Goal: Find specific fact: Find specific fact

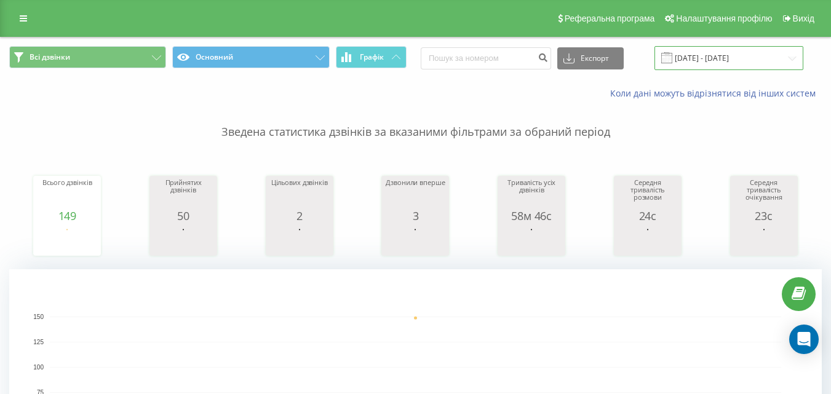
click at [693, 60] on input "[DATE] - [DATE]" at bounding box center [728, 58] width 149 height 24
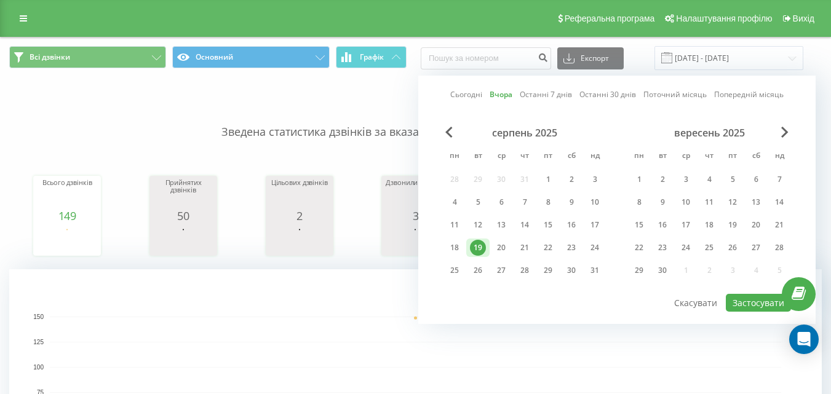
click at [471, 93] on link "Сьогодні" at bounding box center [466, 95] width 32 height 12
click at [752, 299] on button "Застосувати" at bounding box center [758, 303] width 65 height 18
type input "[DATE] - [DATE]"
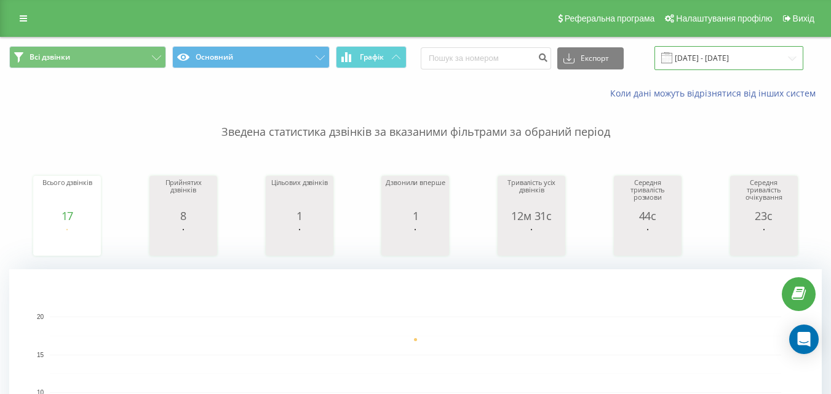
click at [700, 55] on input "[DATE] - [DATE]" at bounding box center [728, 58] width 149 height 24
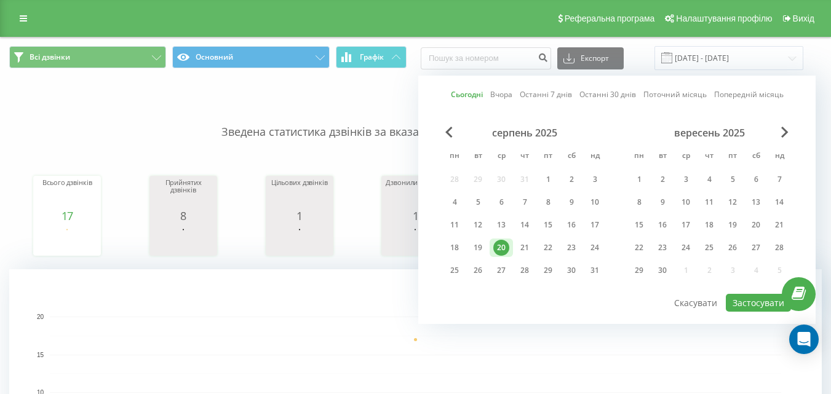
click at [460, 92] on link "Сьогодні" at bounding box center [467, 95] width 32 height 12
click at [742, 298] on button "Застосувати" at bounding box center [758, 303] width 65 height 18
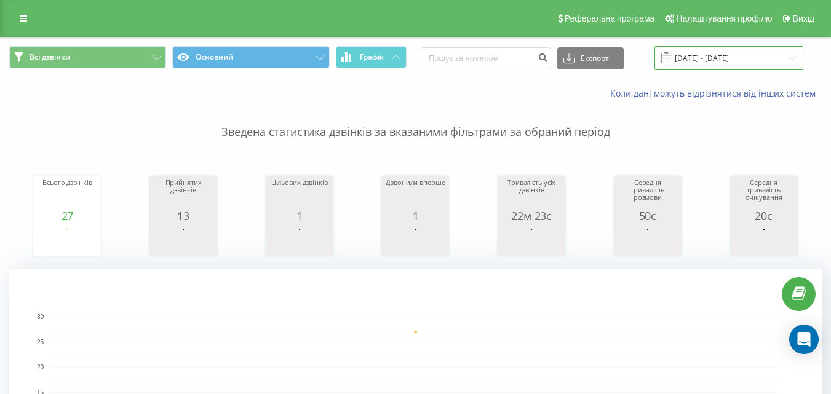
drag, startPoint x: 715, startPoint y: 58, endPoint x: 692, endPoint y: 62, distance: 23.8
click at [714, 58] on input "[DATE] - [DATE]" at bounding box center [728, 58] width 149 height 24
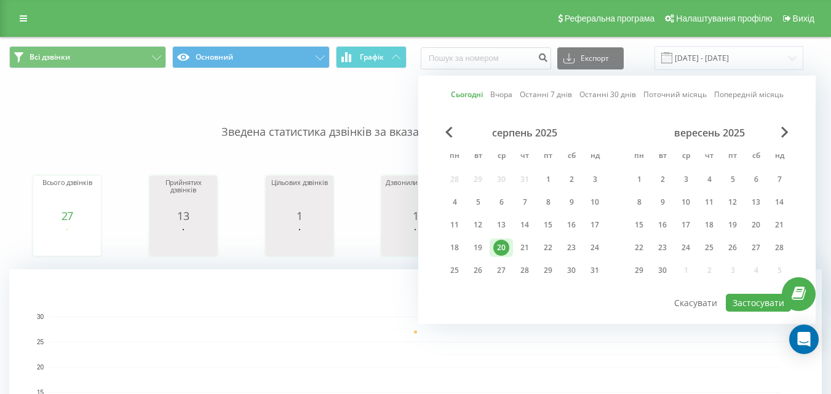
click at [472, 94] on link "Сьогодні" at bounding box center [467, 95] width 32 height 12
click at [763, 296] on button "Застосувати" at bounding box center [758, 303] width 65 height 18
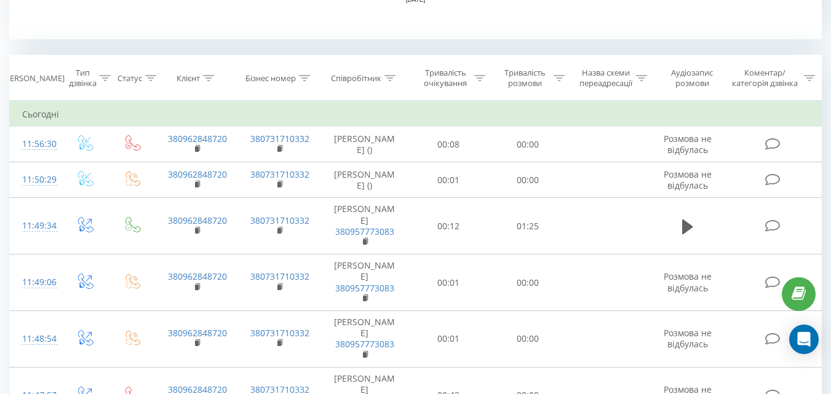
scroll to position [492, 0]
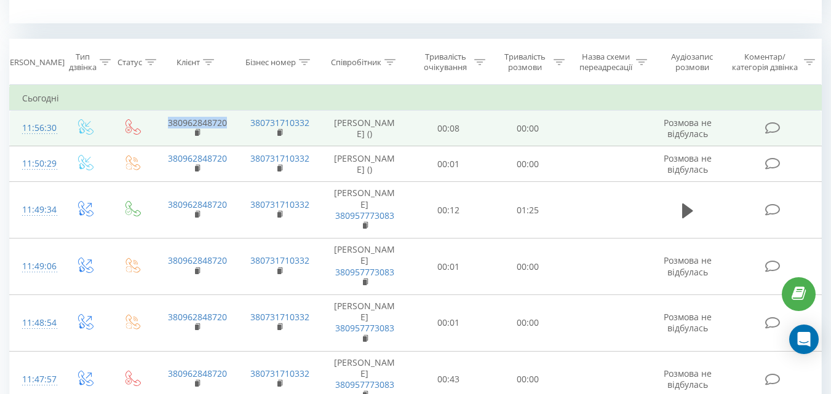
drag, startPoint x: 234, startPoint y: 130, endPoint x: 169, endPoint y: 132, distance: 64.6
click at [169, 132] on td "380962848720" at bounding box center [197, 129] width 82 height 36
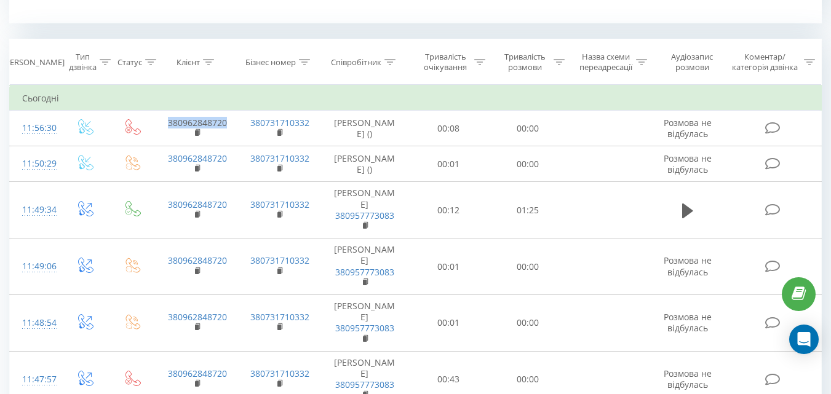
copy link "380962848720"
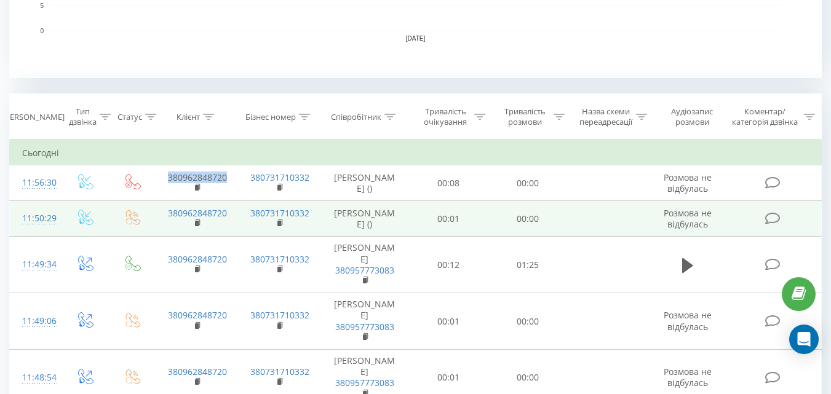
scroll to position [431, 0]
